Goal: Information Seeking & Learning: Learn about a topic

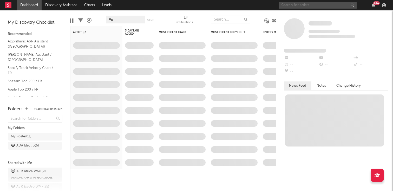
click at [291, 5] on input "text" at bounding box center [318, 5] width 78 height 7
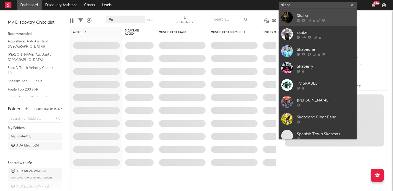
type input "skabe"
click at [294, 20] on link "Skabe" at bounding box center [318, 17] width 78 height 17
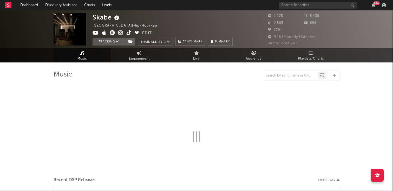
select select "6m"
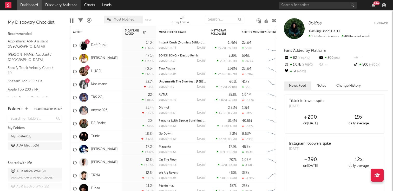
click at [50, 5] on link "Discovery Assistant" at bounding box center [61, 5] width 39 height 10
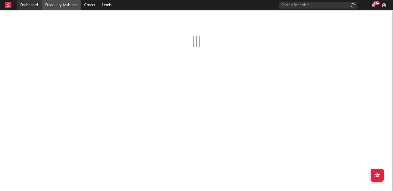
click at [35, 5] on link "Dashboard" at bounding box center [29, 5] width 25 height 10
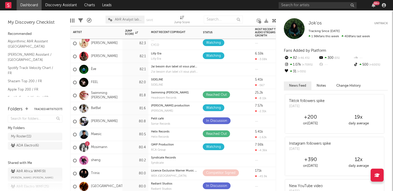
click at [93, 79] on div "FEEL" at bounding box center [85, 82] width 25 height 15
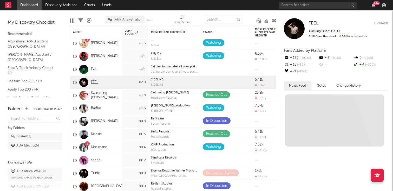
click at [95, 82] on link "FEEL" at bounding box center [94, 82] width 7 height 4
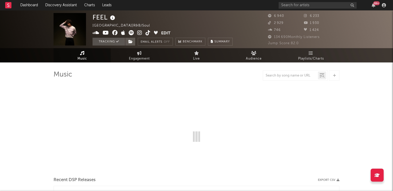
select select "6m"
